Goal: Information Seeking & Learning: Learn about a topic

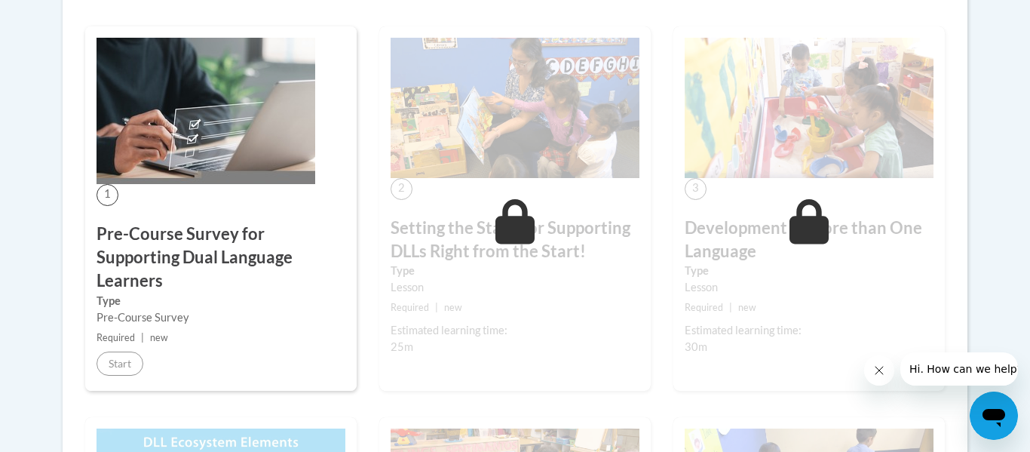
scroll to position [573, 0]
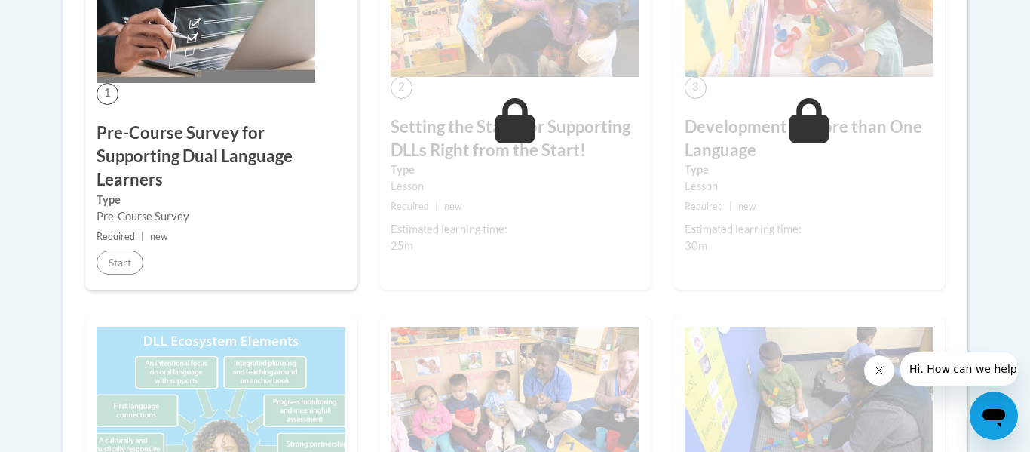
click at [158, 151] on h3 "Pre-Course Survey for Supporting Dual Language Learners" at bounding box center [220, 155] width 249 height 69
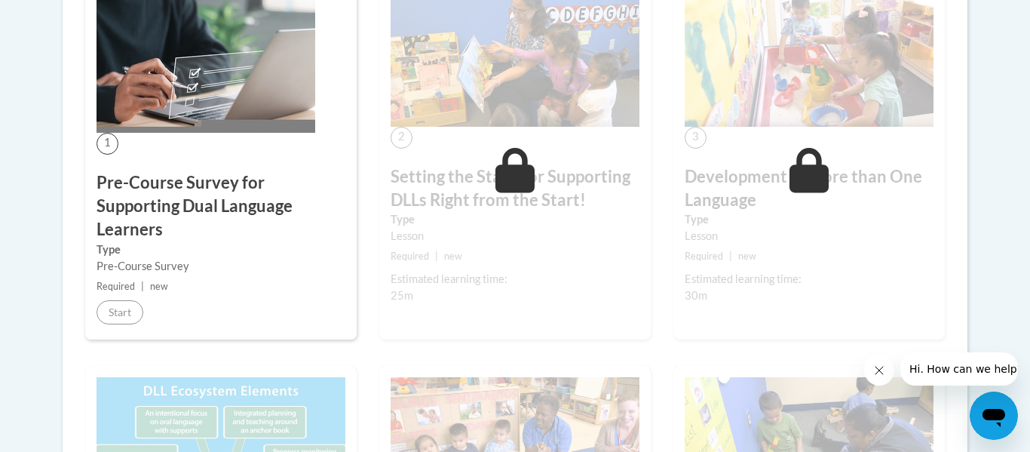
scroll to position [519, 0]
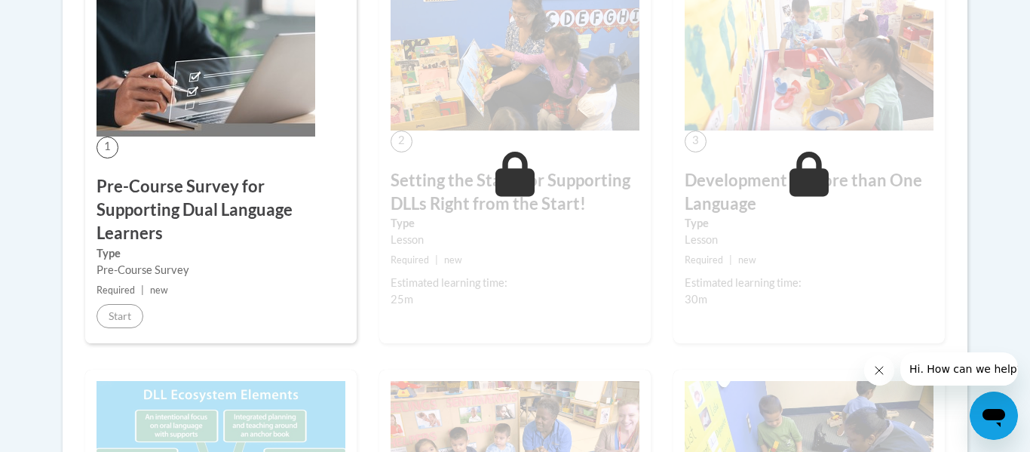
click at [211, 76] on img at bounding box center [205, 63] width 219 height 146
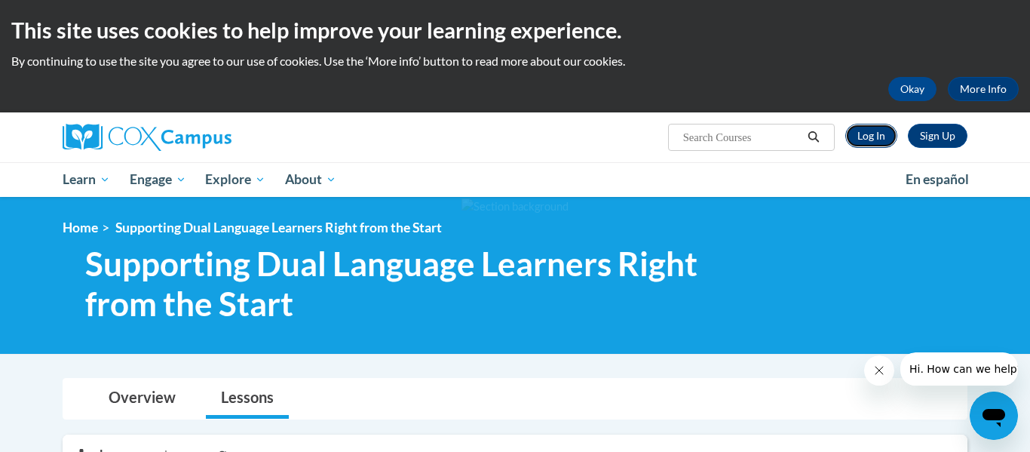
click at [880, 130] on link "Log In" at bounding box center [871, 136] width 52 height 24
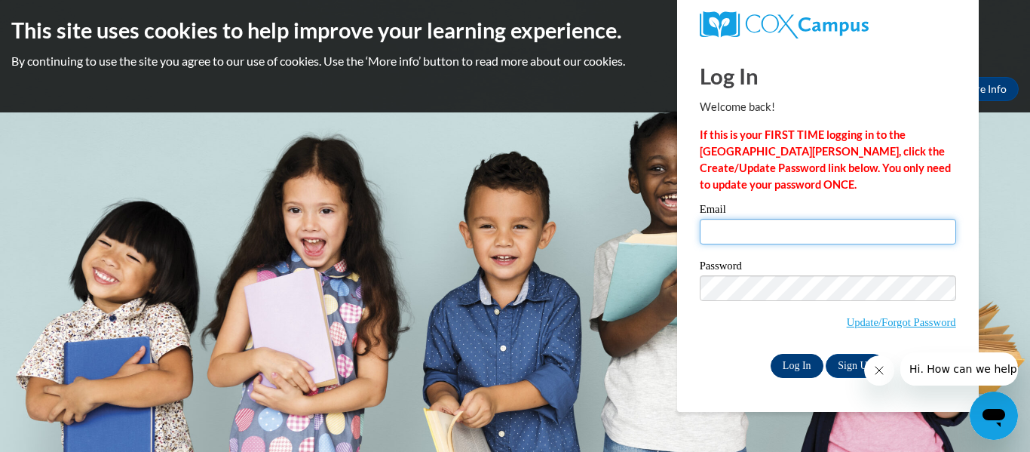
type input "whitneyphillips101@gmail.com"
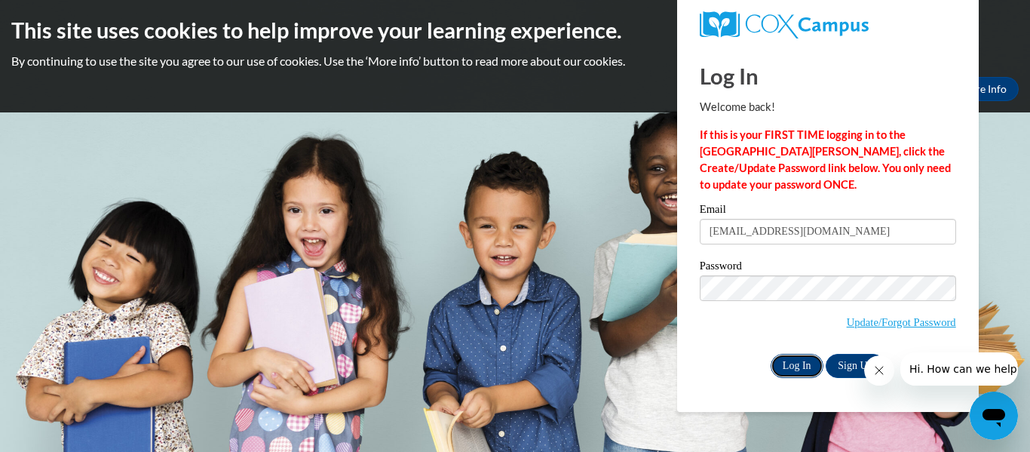
click at [794, 360] on input "Log In" at bounding box center [796, 366] width 53 height 24
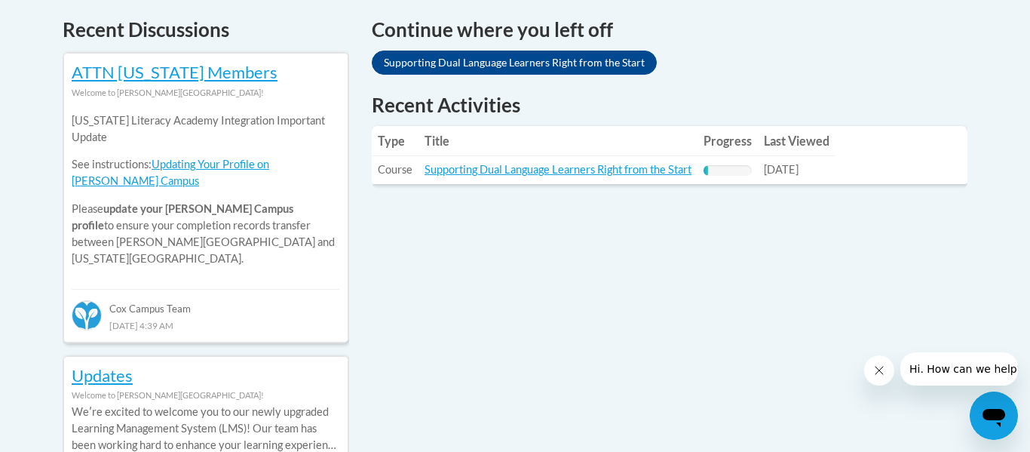
scroll to position [656, 0]
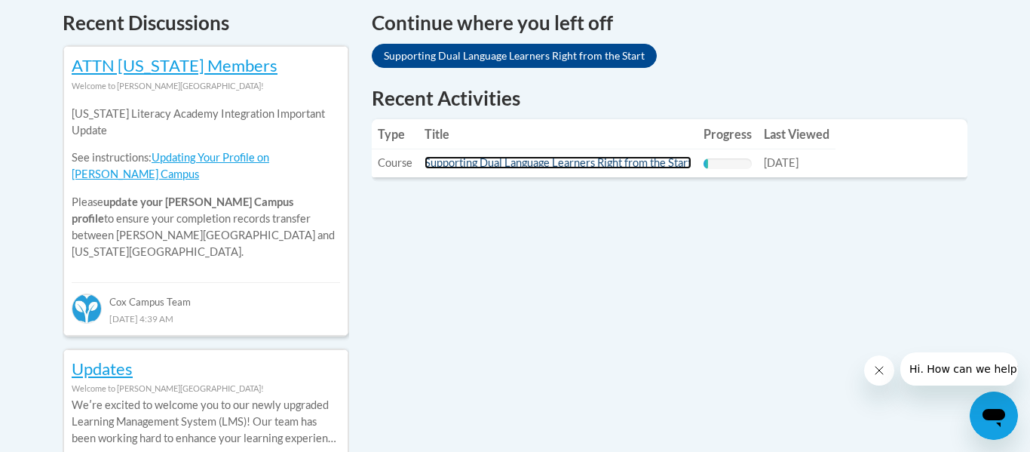
click at [537, 162] on link "Supporting Dual Language Learners Right from the Start" at bounding box center [557, 162] width 267 height 13
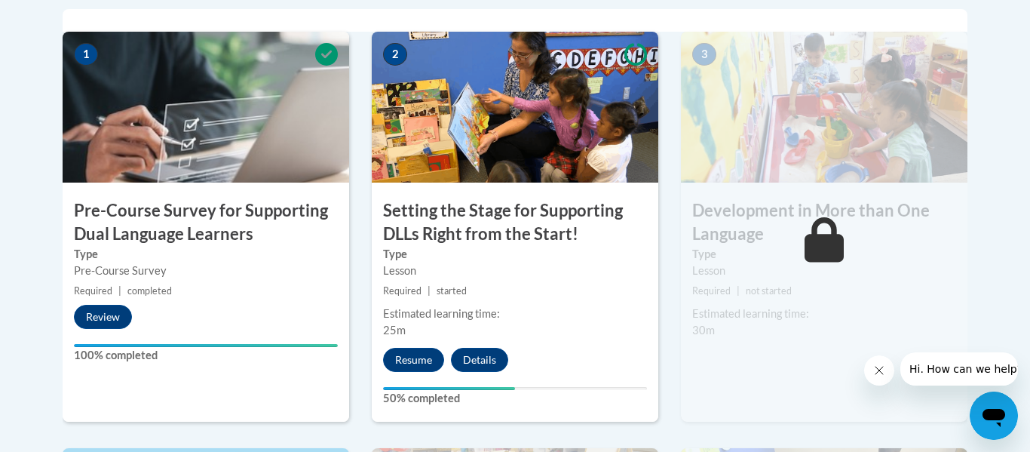
scroll to position [536, 0]
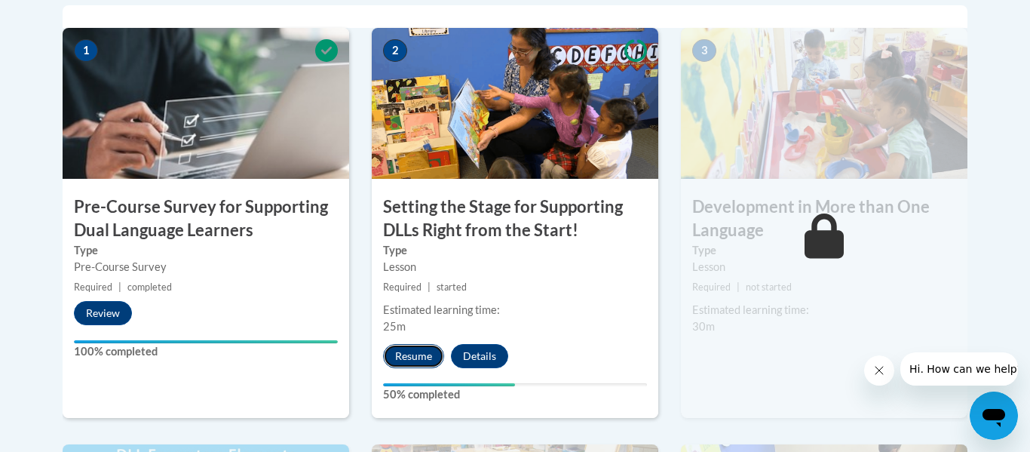
click at [407, 354] on button "Resume" at bounding box center [413, 356] width 61 height 24
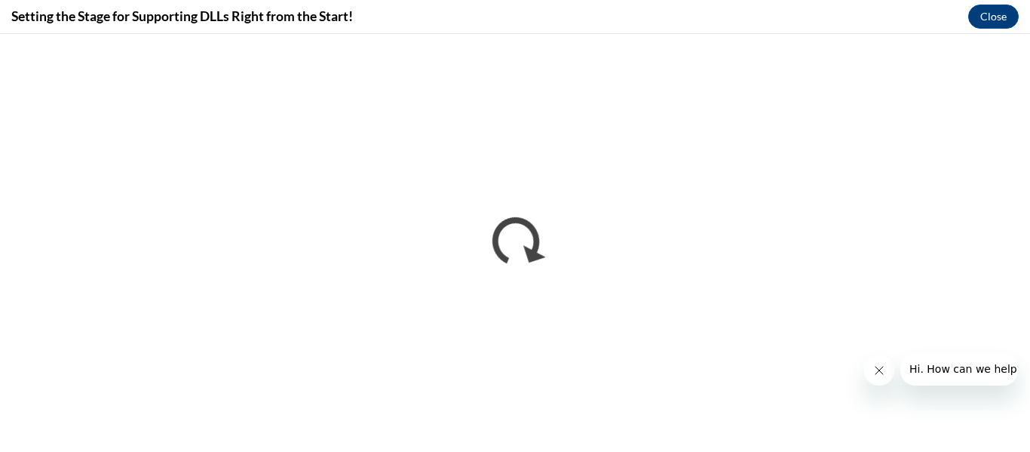
scroll to position [0, 0]
click at [880, 375] on icon "Close message from company" at bounding box center [879, 370] width 12 height 12
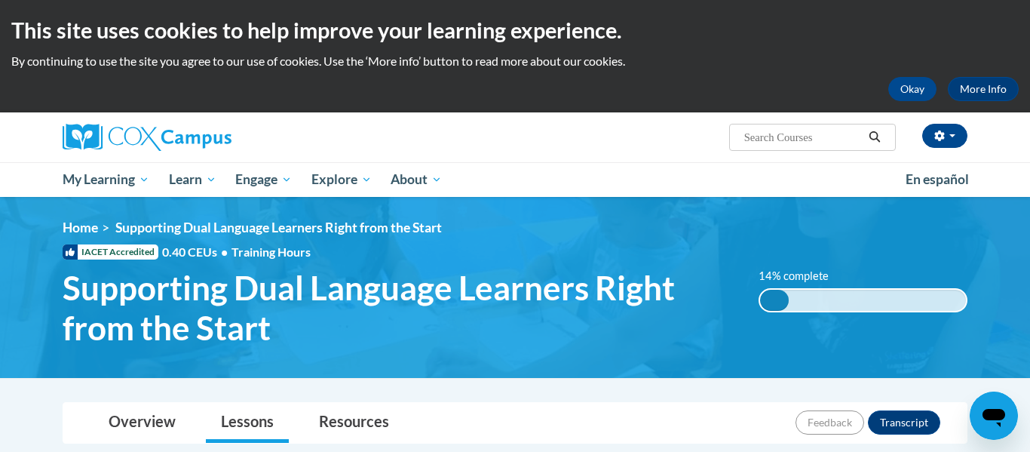
scroll to position [536, 0]
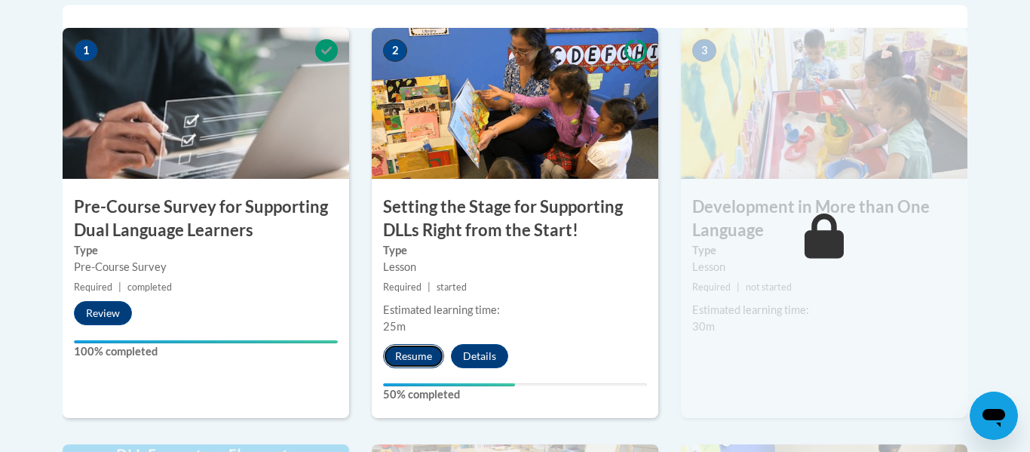
click at [415, 354] on button "Resume" at bounding box center [413, 356] width 61 height 24
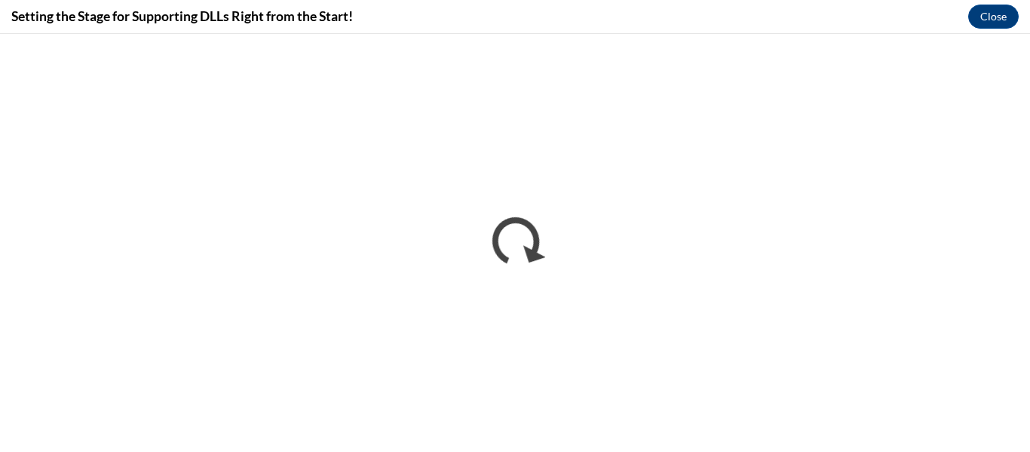
scroll to position [0, 0]
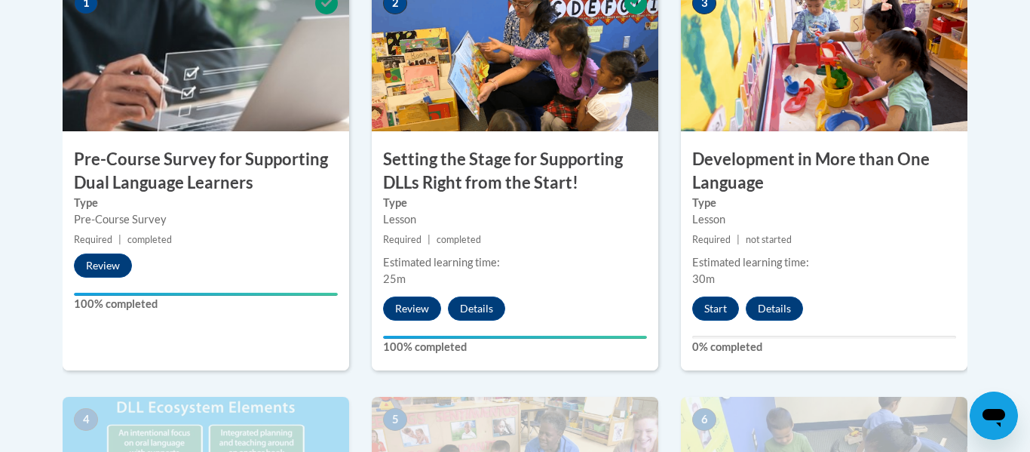
scroll to position [580, 0]
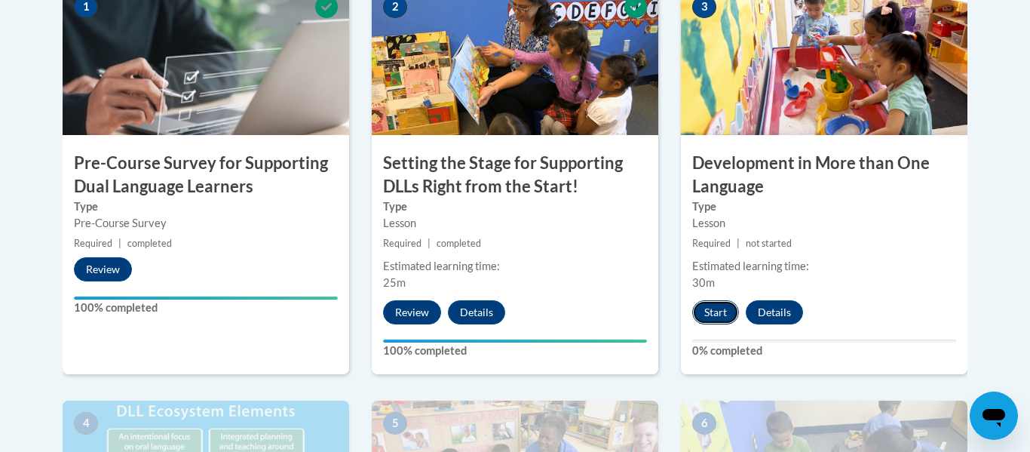
click at [722, 305] on button "Start" at bounding box center [715, 312] width 47 height 24
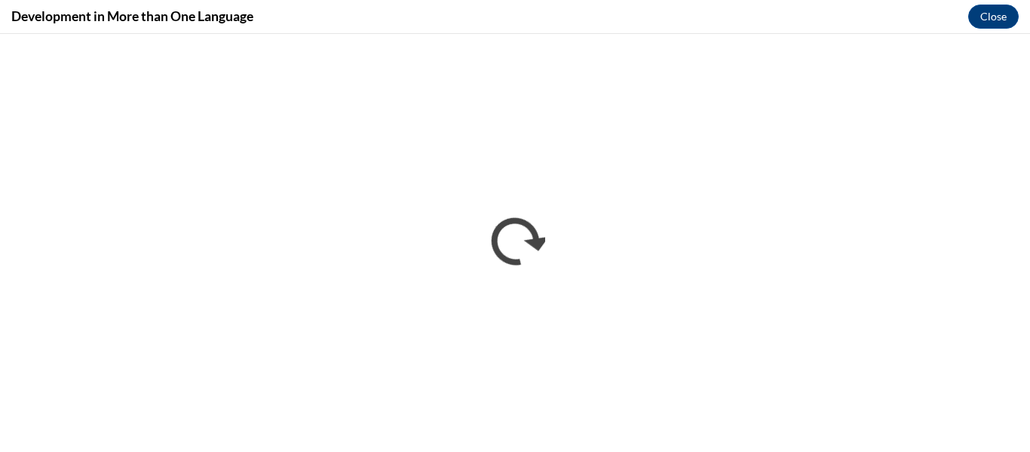
scroll to position [0, 0]
click at [429, 17] on div "Development in More than One Language Close" at bounding box center [515, 17] width 1030 height 34
click at [937, 21] on div "Development in More than One Language Close" at bounding box center [515, 17] width 1030 height 34
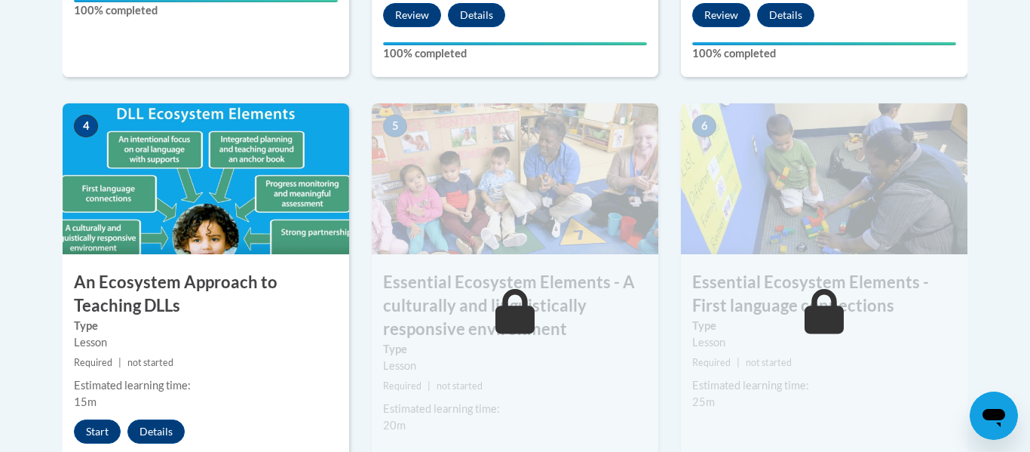
scroll to position [880, 0]
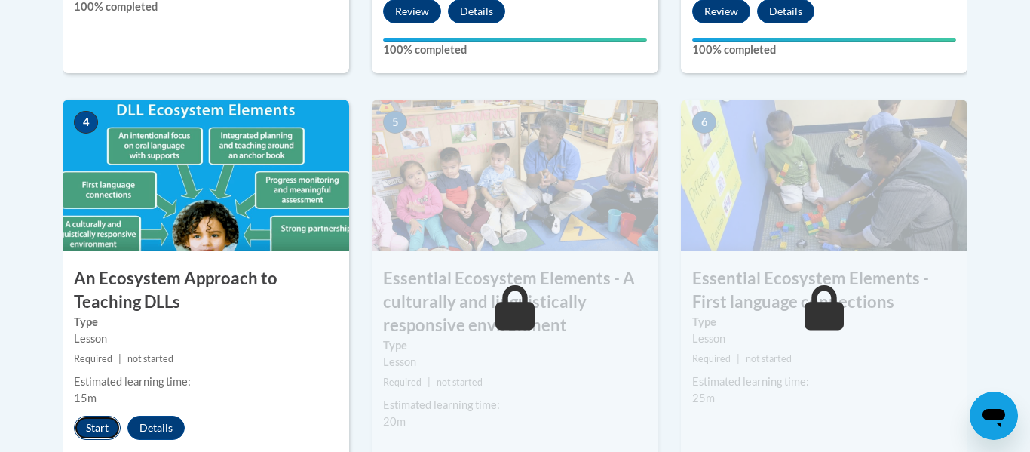
click at [93, 421] on button "Start" at bounding box center [97, 427] width 47 height 24
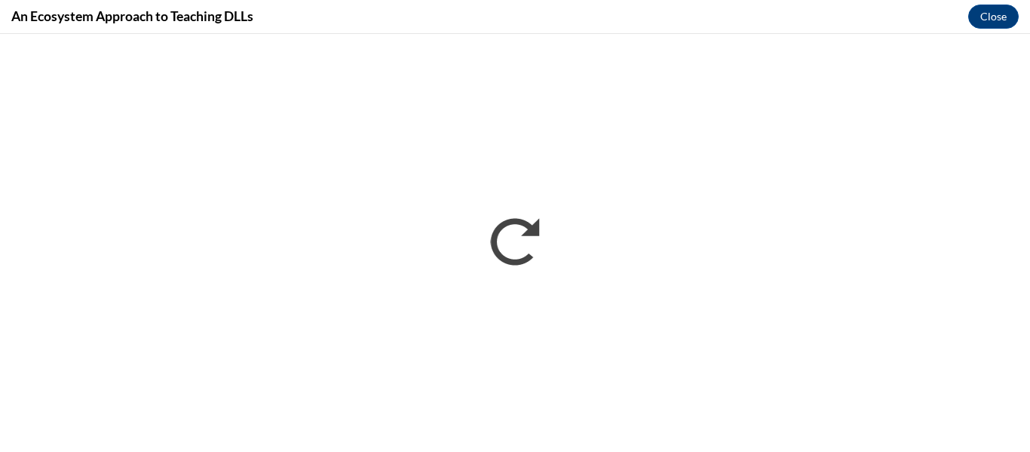
scroll to position [0, 0]
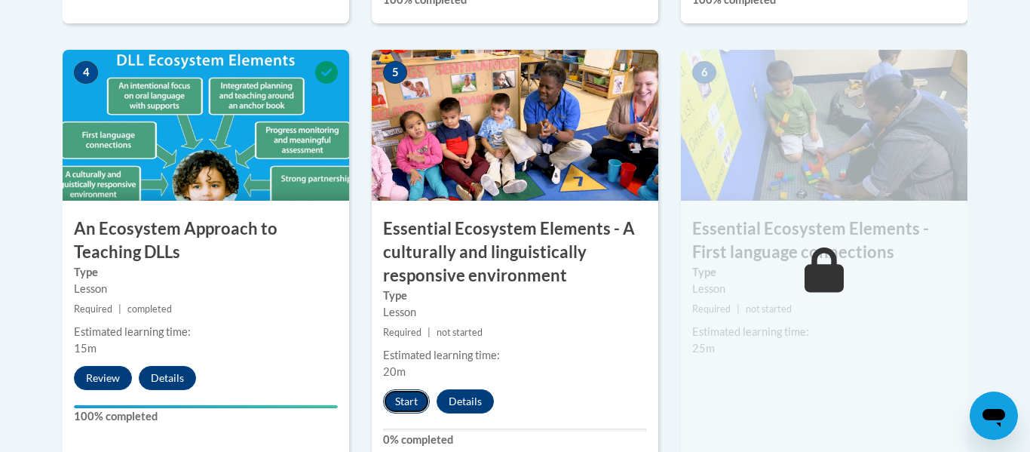
click at [407, 397] on button "Start" at bounding box center [406, 401] width 47 height 24
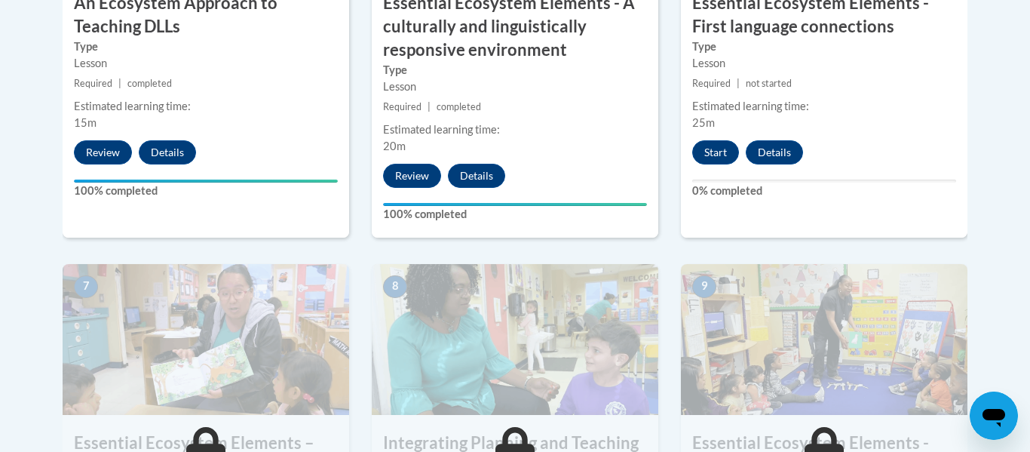
scroll to position [1081, 0]
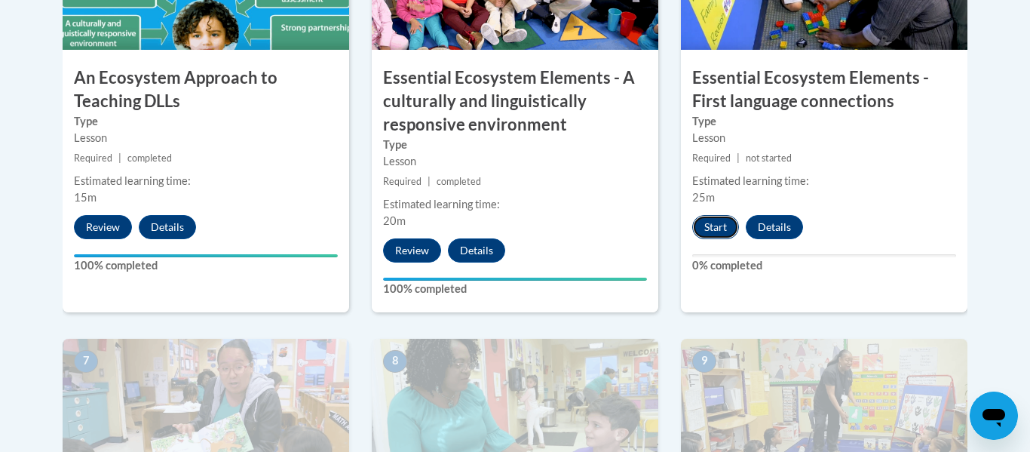
click at [731, 228] on button "Start" at bounding box center [715, 227] width 47 height 24
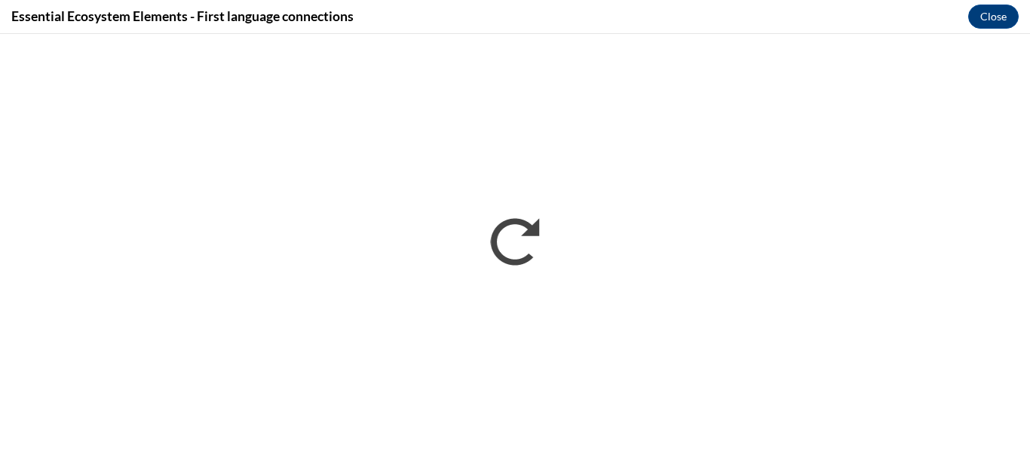
scroll to position [0, 0]
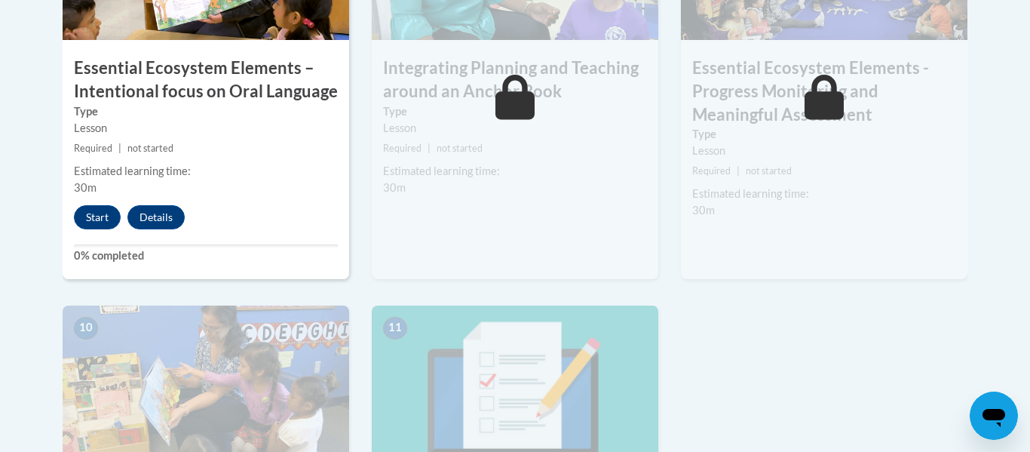
scroll to position [1533, 0]
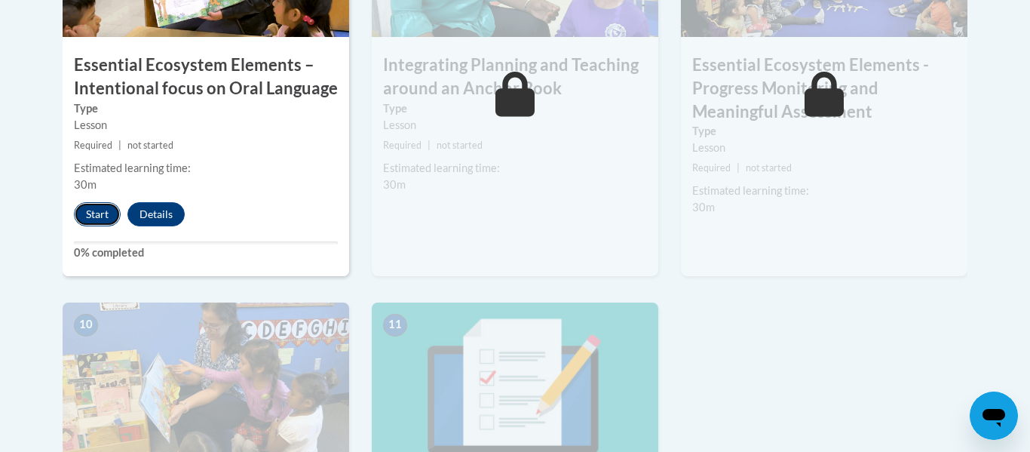
click at [103, 216] on button "Start" at bounding box center [97, 214] width 47 height 24
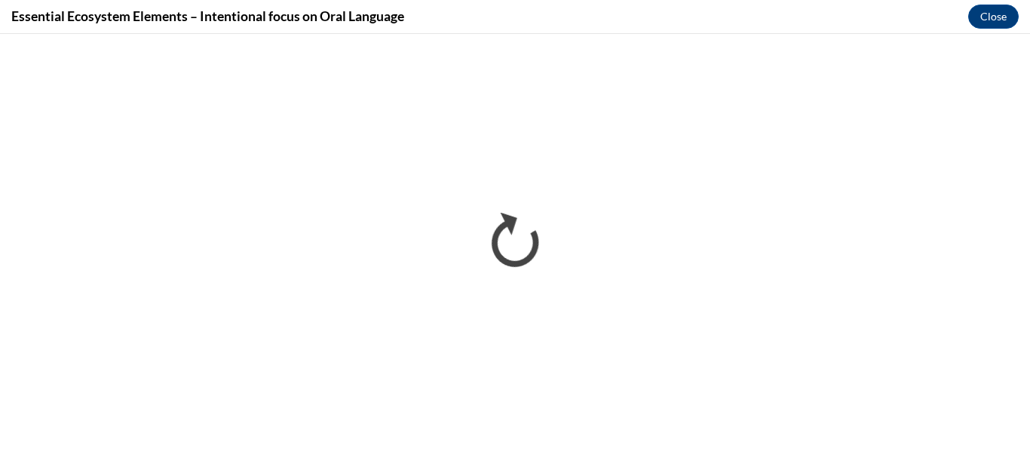
scroll to position [0, 0]
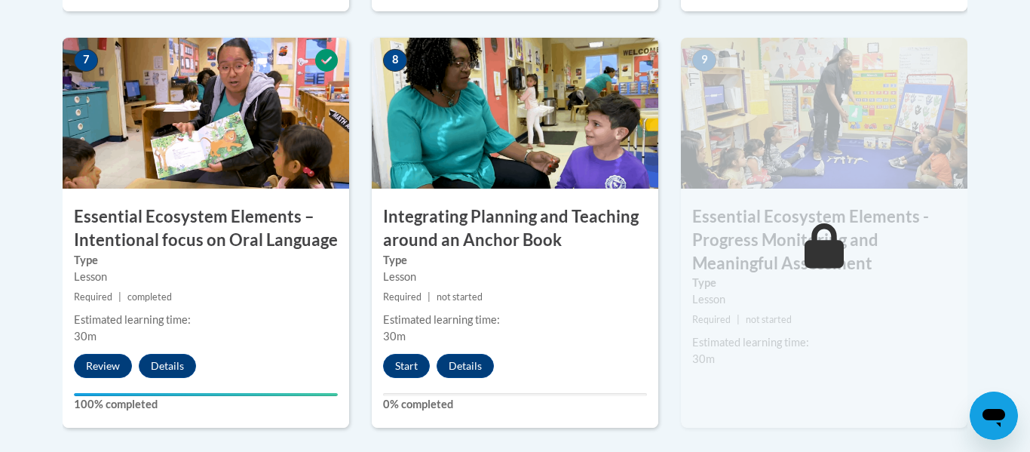
scroll to position [1479, 0]
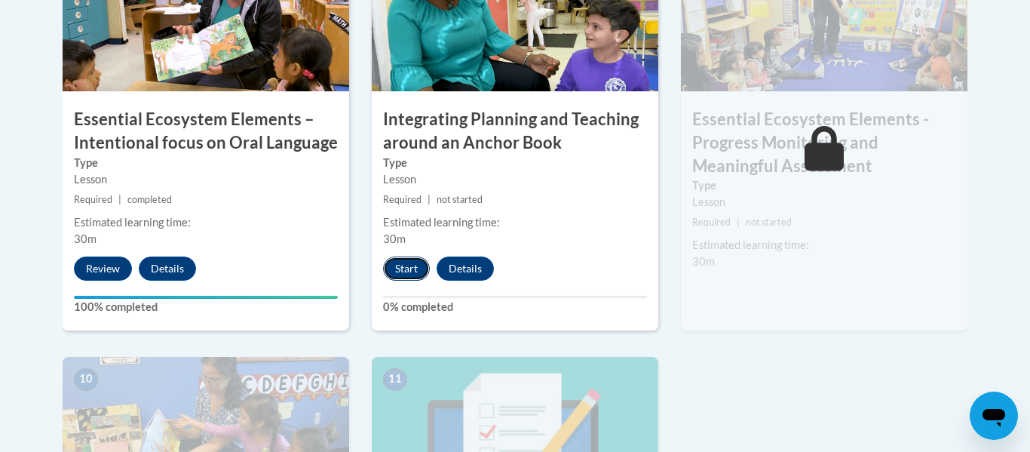
click at [392, 265] on button "Start" at bounding box center [406, 268] width 47 height 24
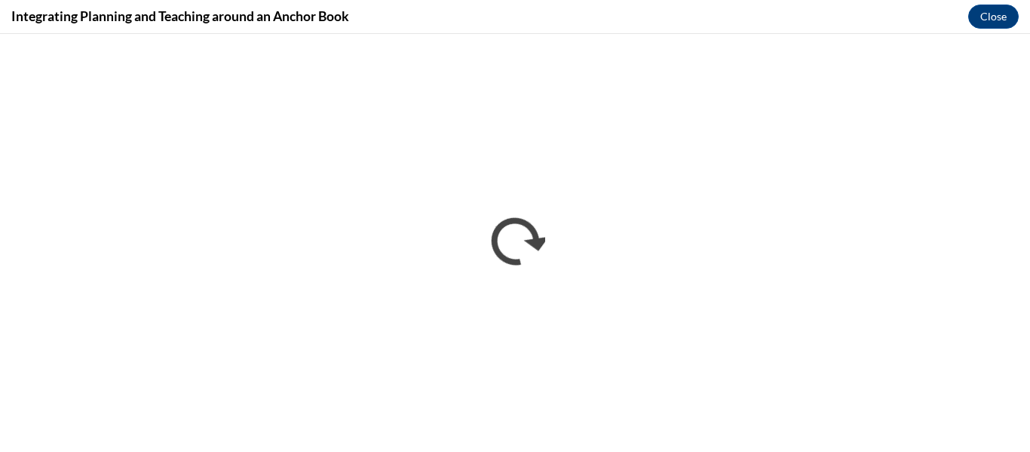
scroll to position [0, 0]
